Goal: Information Seeking & Learning: Learn about a topic

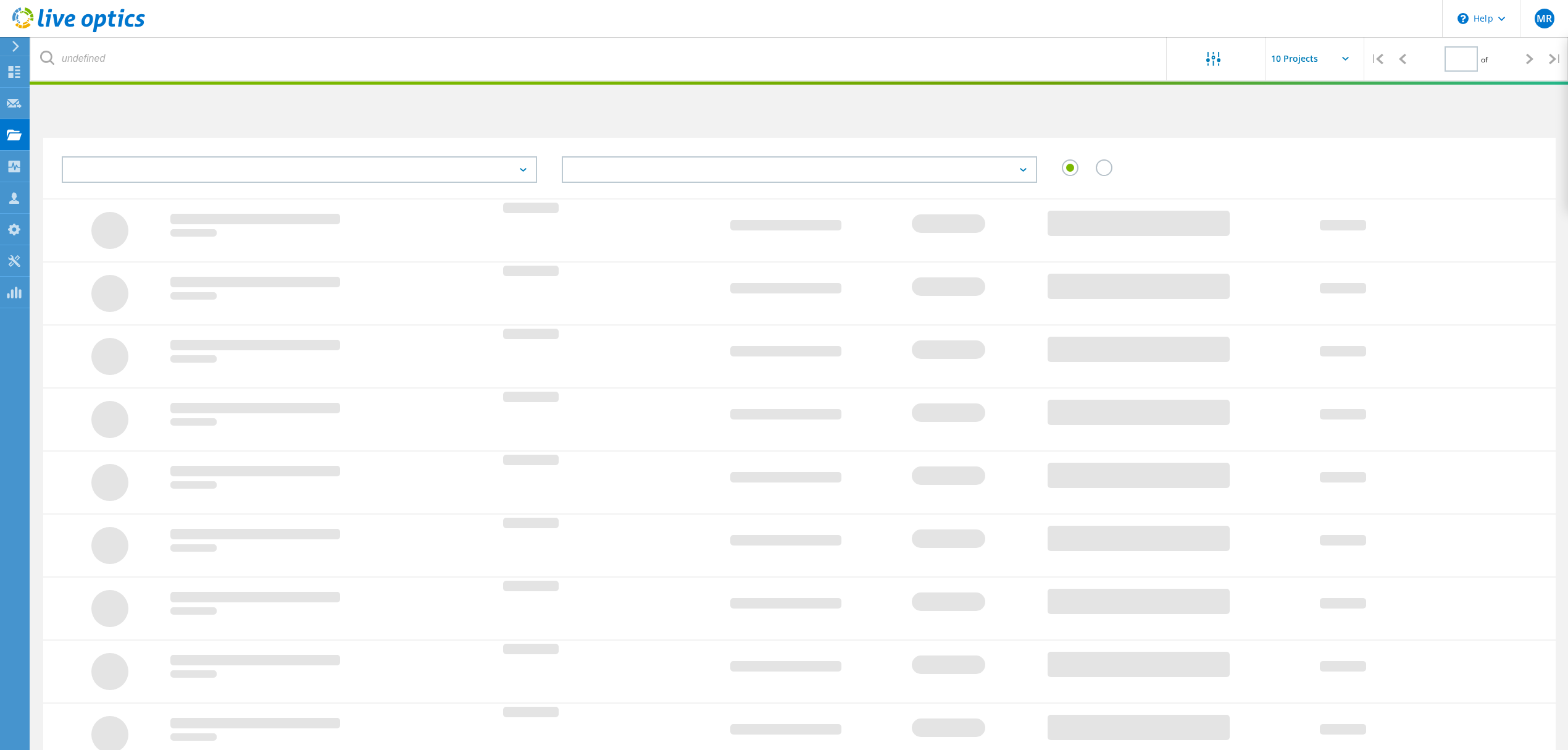
type input "1"
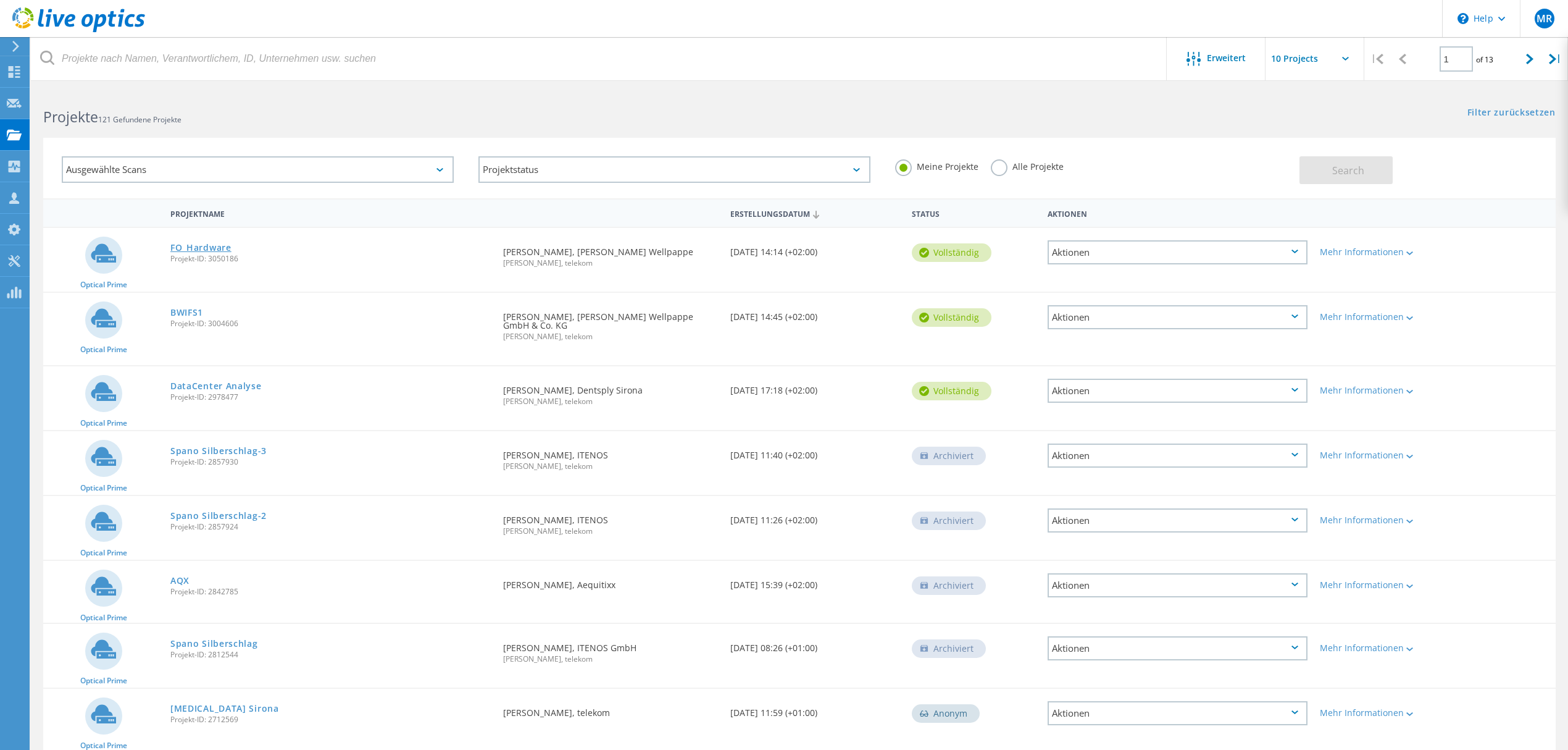
click at [196, 244] on link "FO_Hardware" at bounding box center [201, 248] width 61 height 9
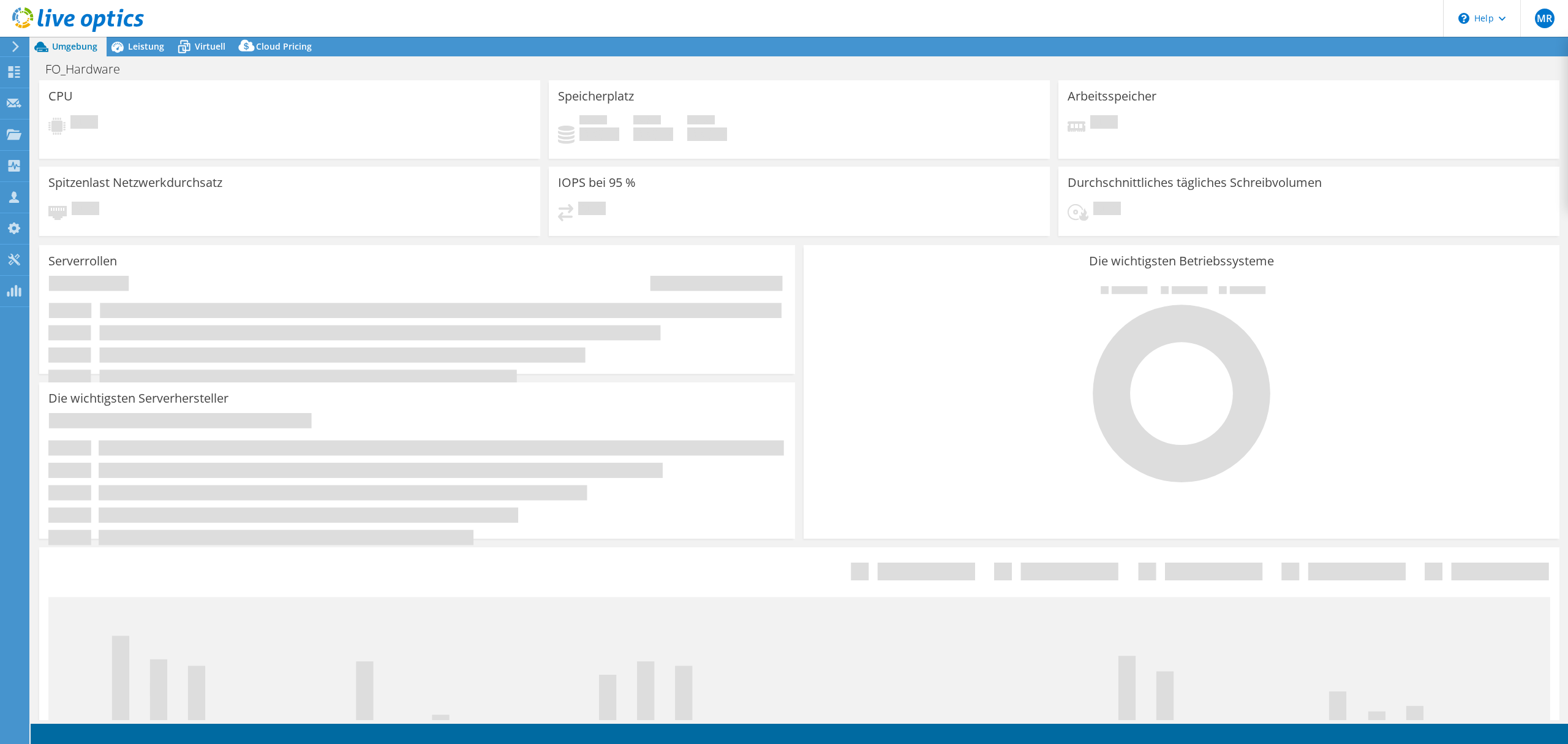
select select "USD"
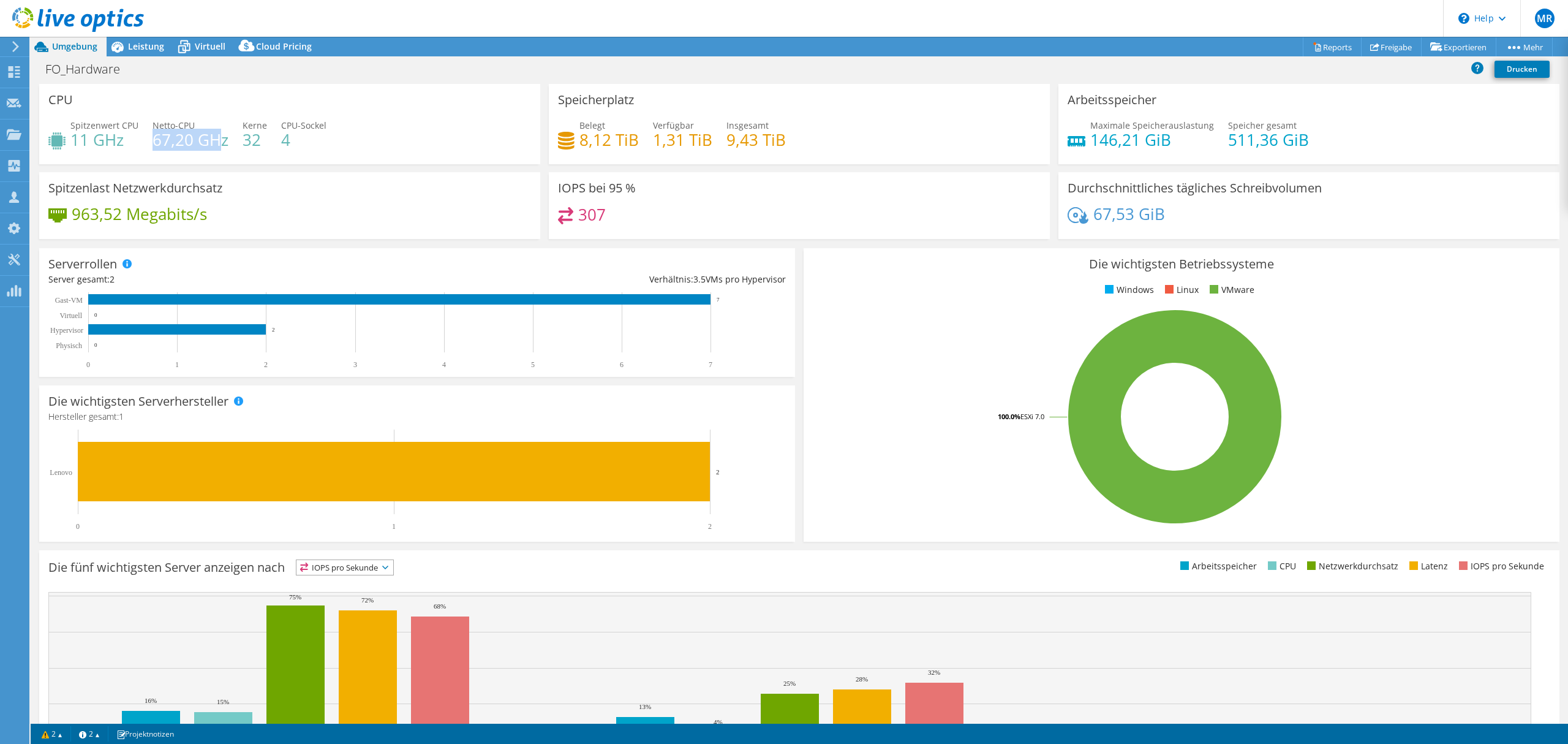
drag, startPoint x: 150, startPoint y: 141, endPoint x: 217, endPoint y: 138, distance: 67.1
click at [217, 138] on h4 "67,20 GHz" at bounding box center [190, 139] width 76 height 13
click at [253, 187] on div "Spitzenlast Netzwerkdurchsatz 963,52 Megabits/s" at bounding box center [289, 205] width 501 height 67
drag, startPoint x: 72, startPoint y: 137, endPoint x: 86, endPoint y: 137, distance: 14.0
click at [86, 137] on h4 "11 GHz" at bounding box center [104, 139] width 68 height 13
